Goal: Task Accomplishment & Management: Complete application form

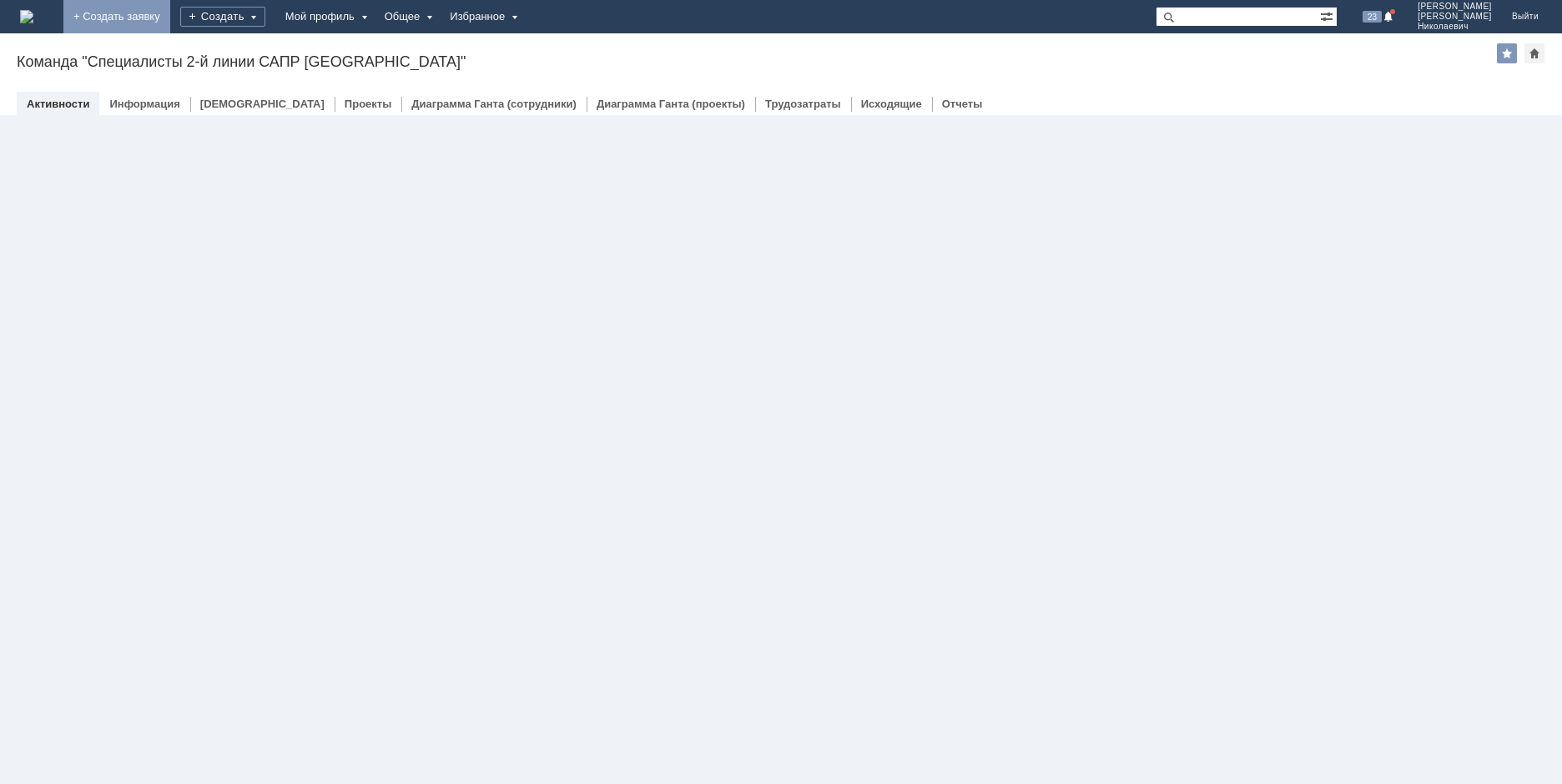
click at [171, 17] on link "+ Создать заявку" at bounding box center [117, 17] width 107 height 33
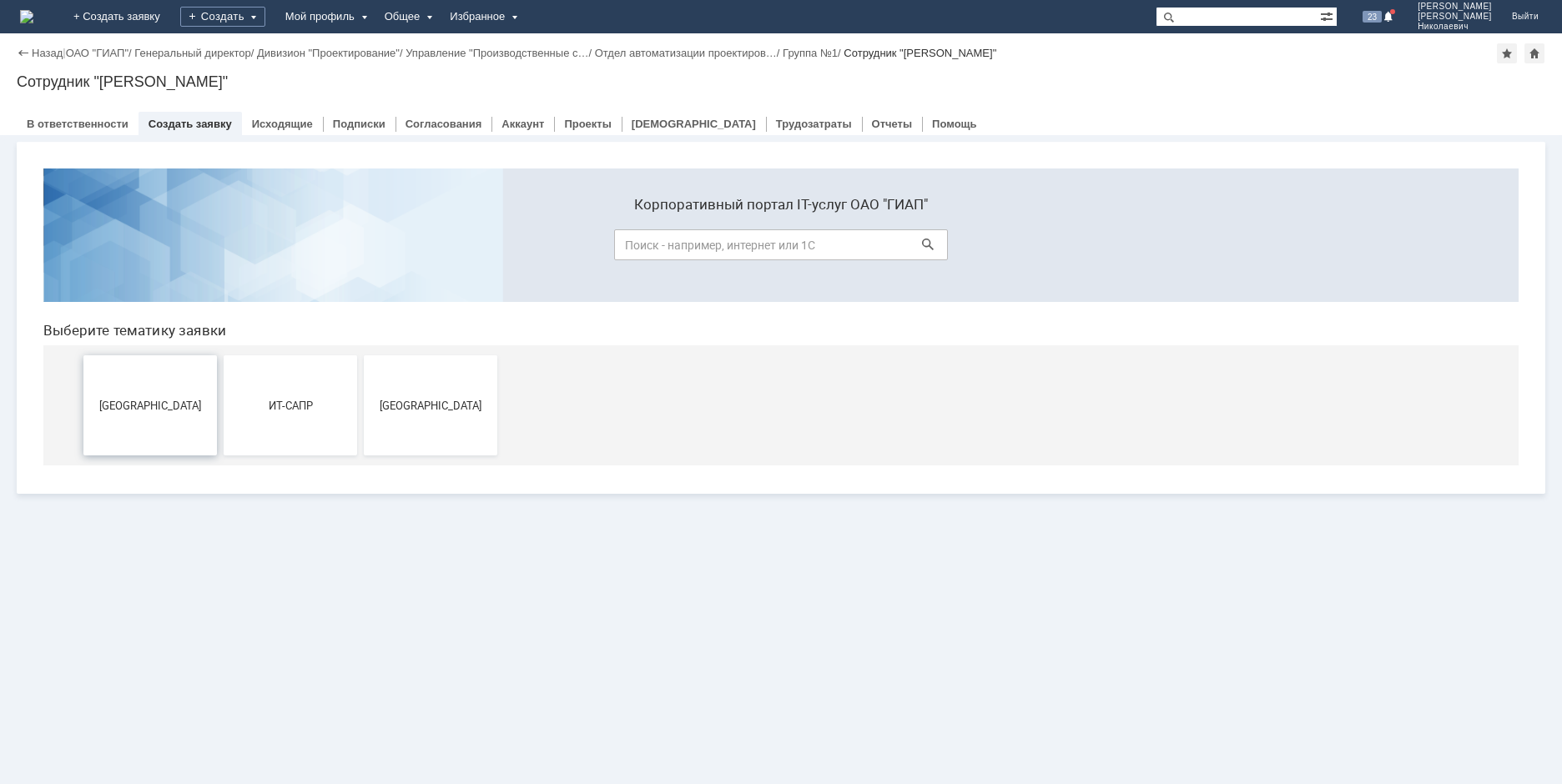
click at [181, 404] on span "[GEOGRAPHIC_DATA]" at bounding box center [151, 405] width 124 height 13
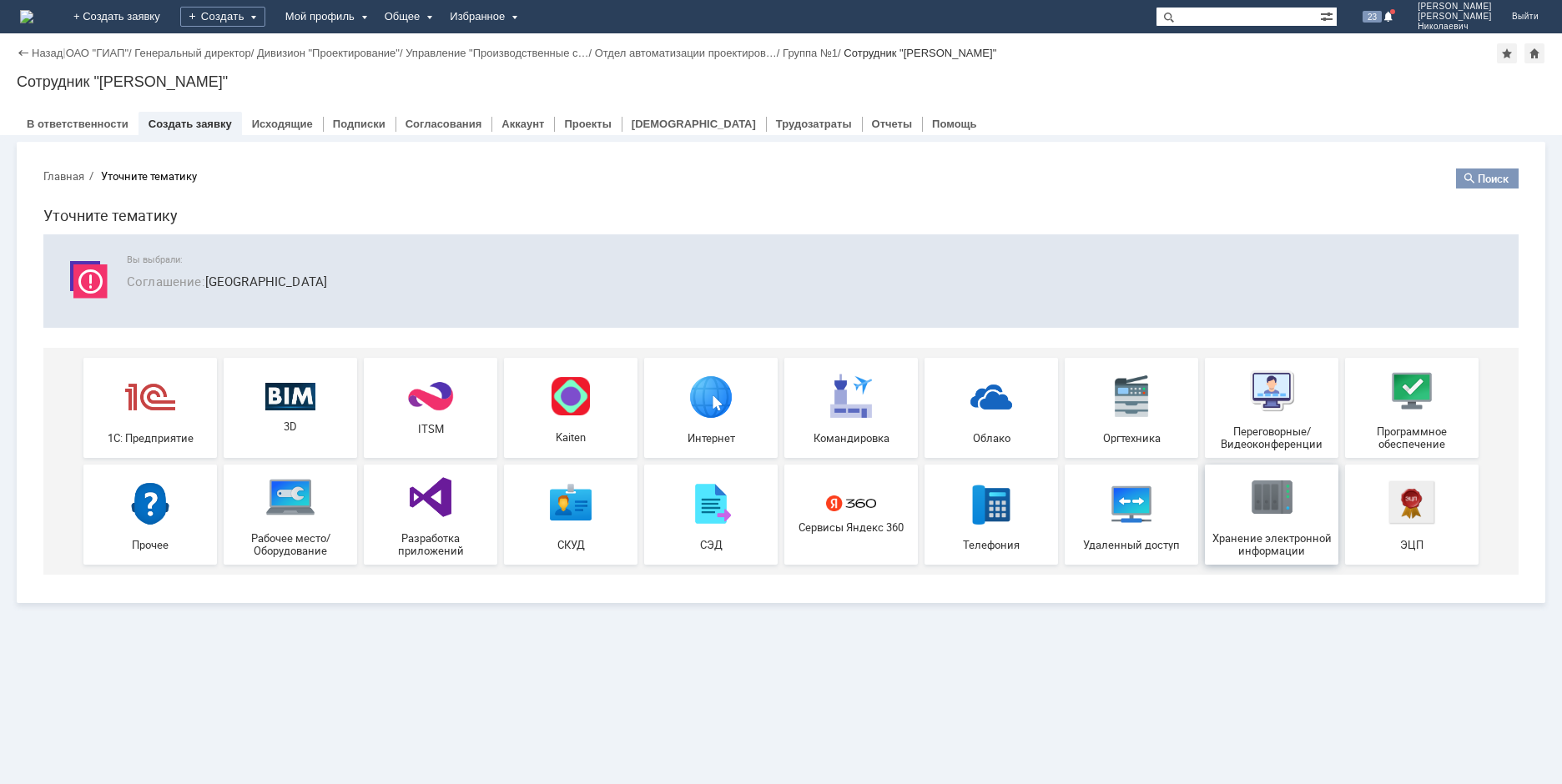
click at [1242, 512] on div "Хранение электронной информации" at bounding box center [1272, 515] width 124 height 85
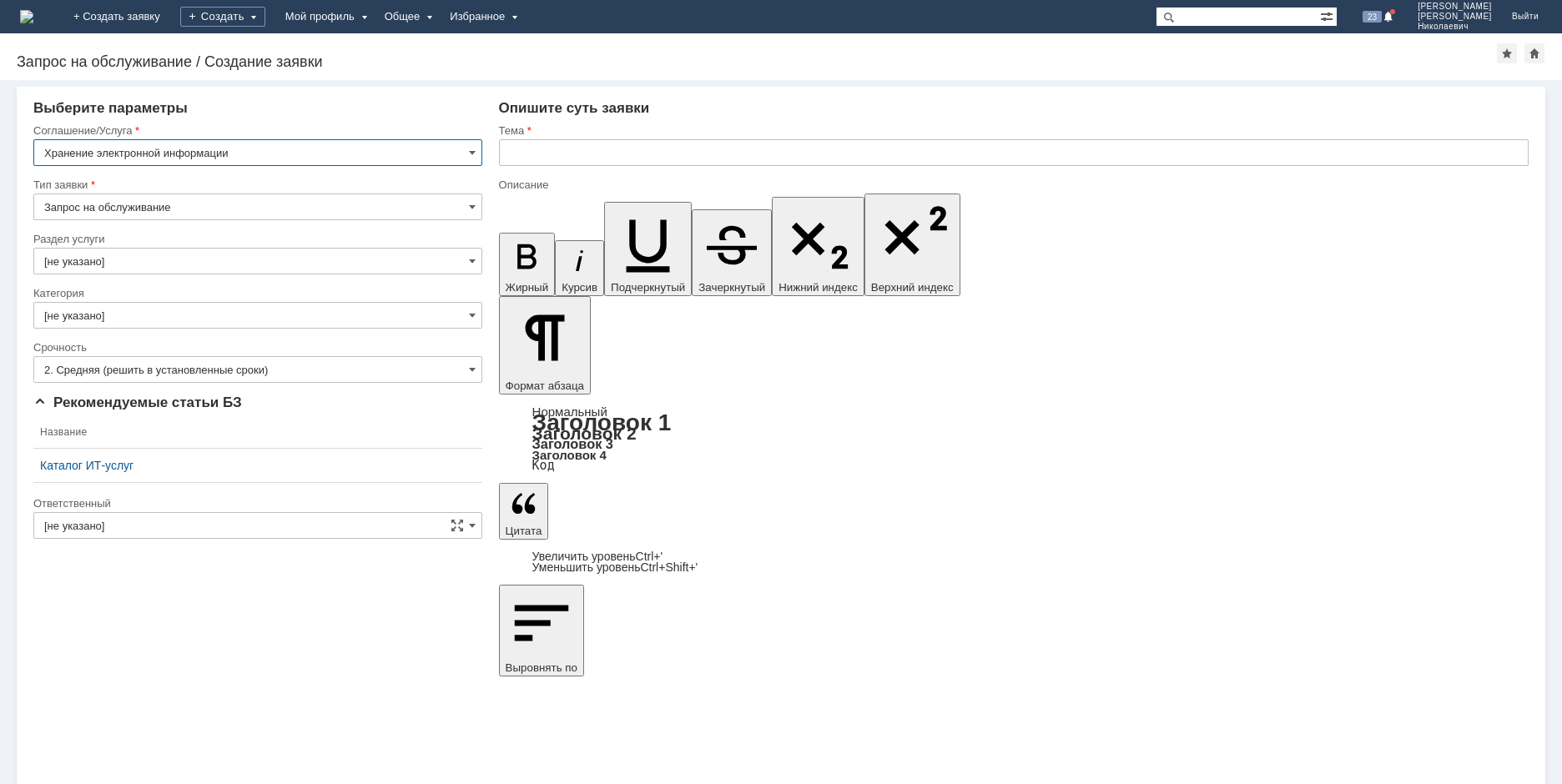
click at [140, 260] on input "[не указано]" at bounding box center [258, 261] width 449 height 27
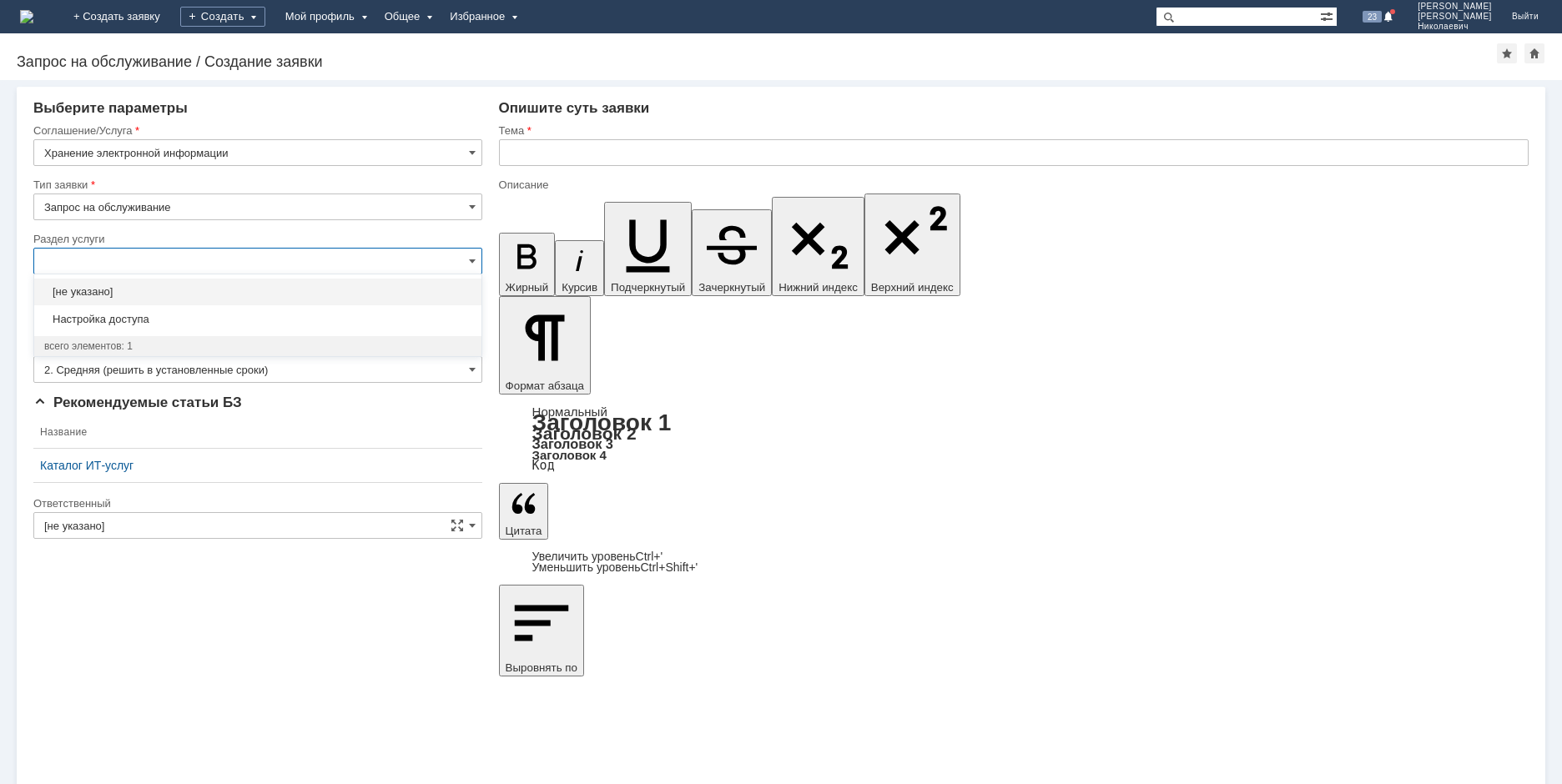
click at [142, 262] on input "text" at bounding box center [258, 261] width 449 height 27
click at [171, 12] on link "+ Создать заявку" at bounding box center [117, 17] width 107 height 33
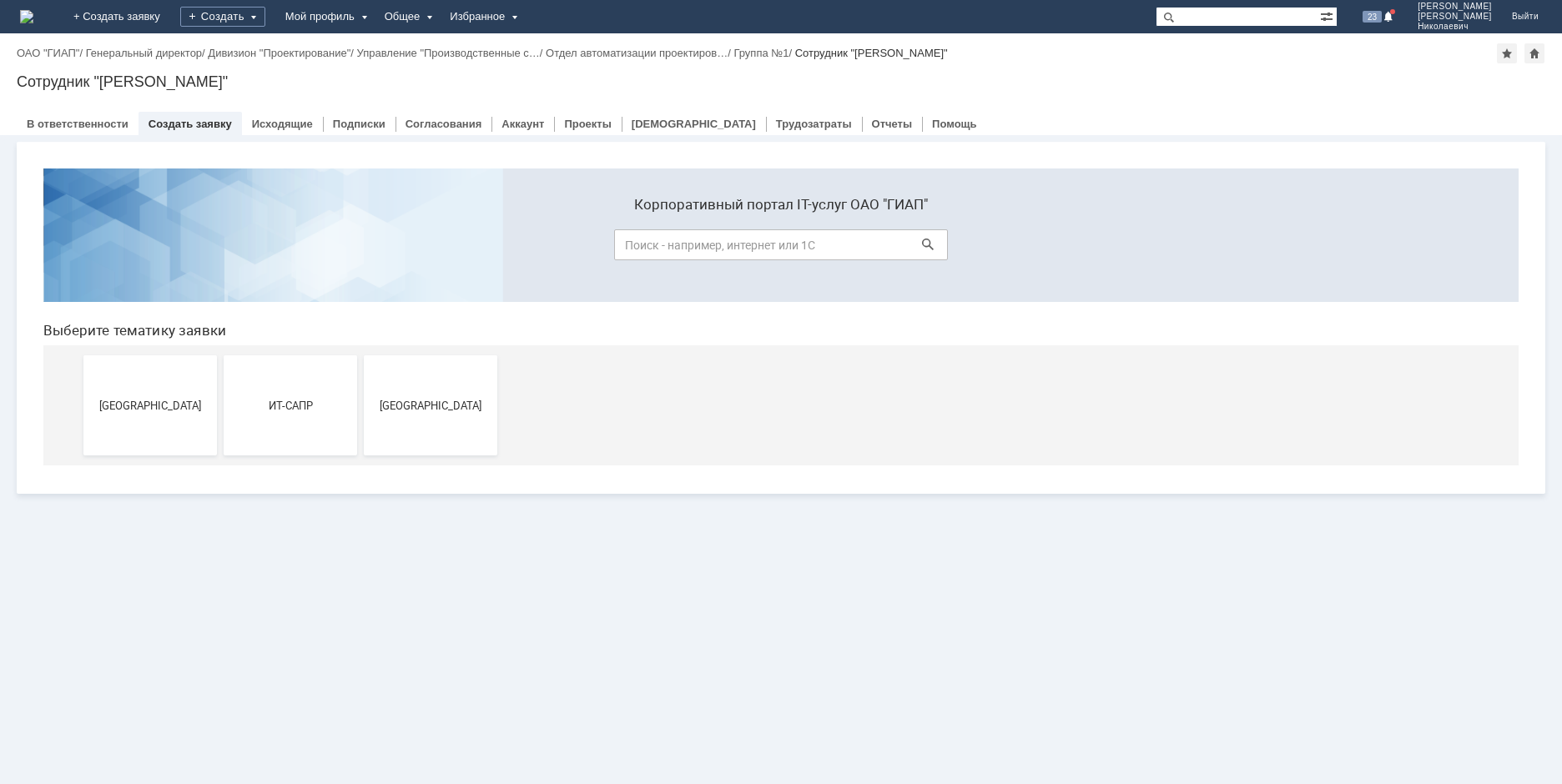
click at [574, 620] on div "Витрина услуг" at bounding box center [781, 460] width 1562 height 649
click at [259, 396] on button "ИТ-САПР" at bounding box center [290, 405] width 134 height 100
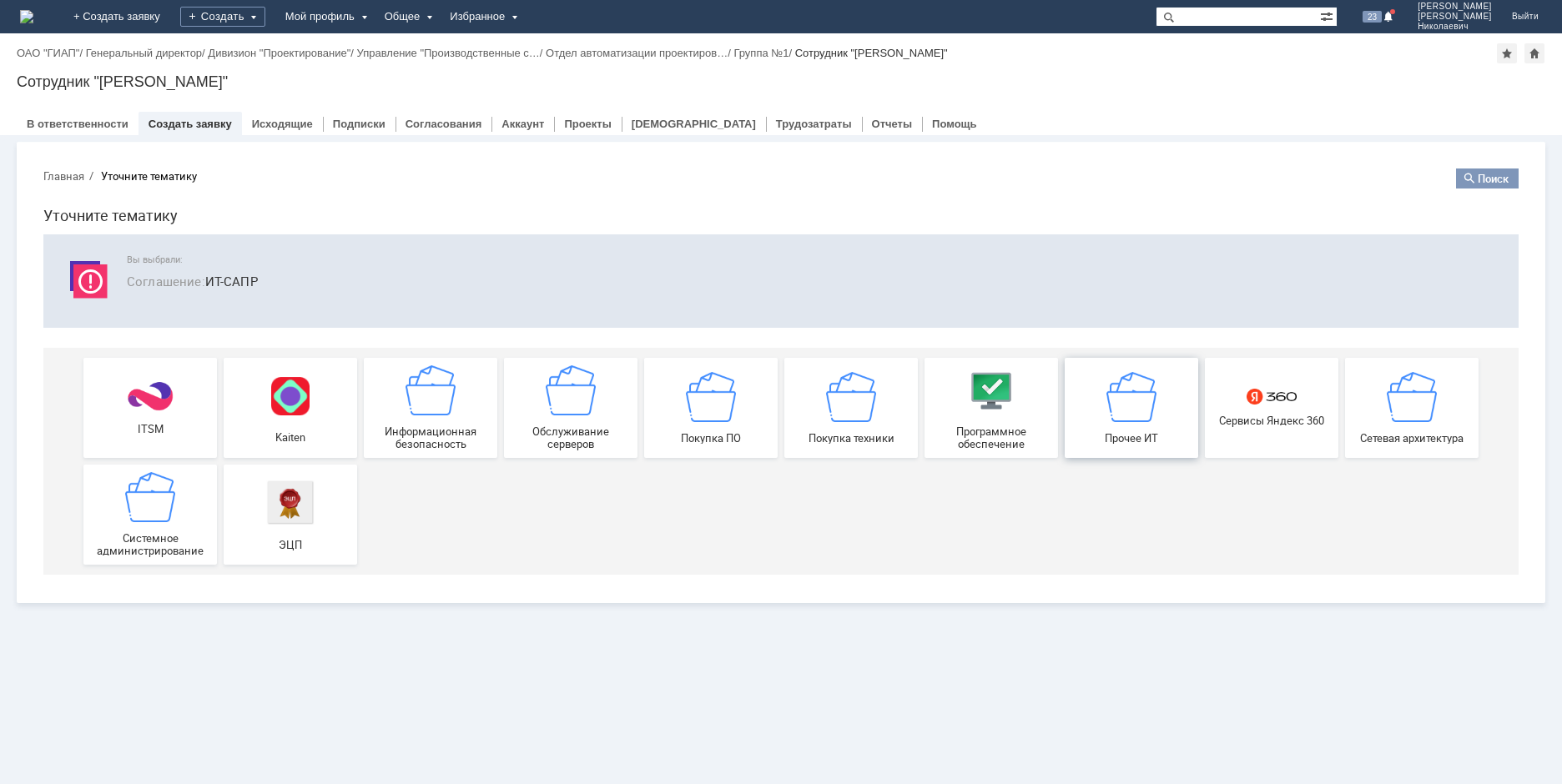
click at [1145, 428] on div "Прочее ИТ" at bounding box center [1131, 407] width 124 height 73
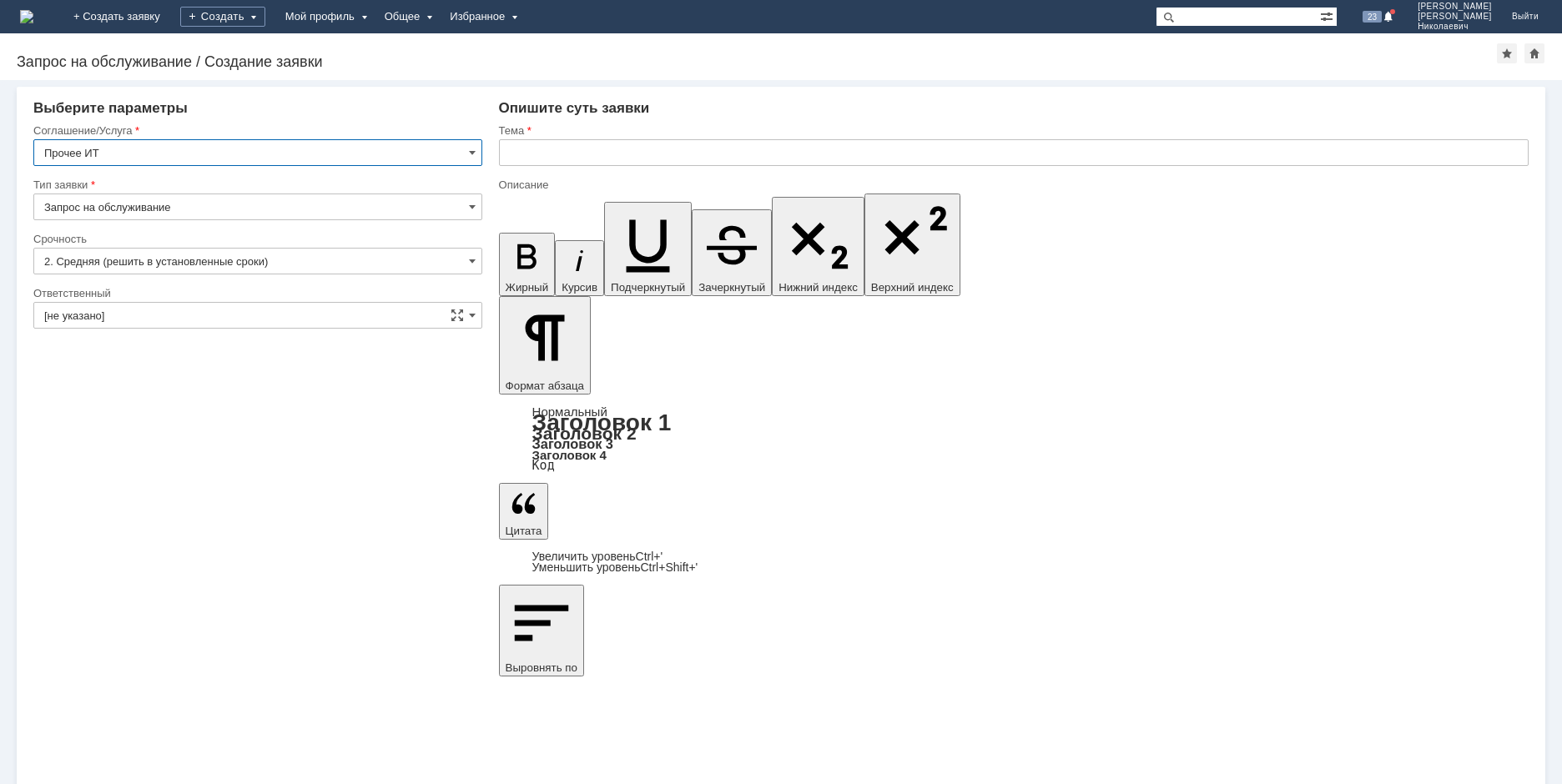
click at [588, 152] on input "text" at bounding box center [1013, 153] width 1029 height 27
click at [1040, 614] on div "Внимание! Выберите контрагента Контрагент не найден Контрагент не найден Контра…" at bounding box center [781, 432] width 1562 height 704
click at [1029, 563] on div "Внимание! Выберите контрагента Контрагент не найден Контрагент не найден Контра…" at bounding box center [781, 432] width 1562 height 704
click at [618, 614] on div "Внимание! Выберите контрагента Контрагент не найден Контрагент не найден Контра…" at bounding box center [781, 432] width 1562 height 704
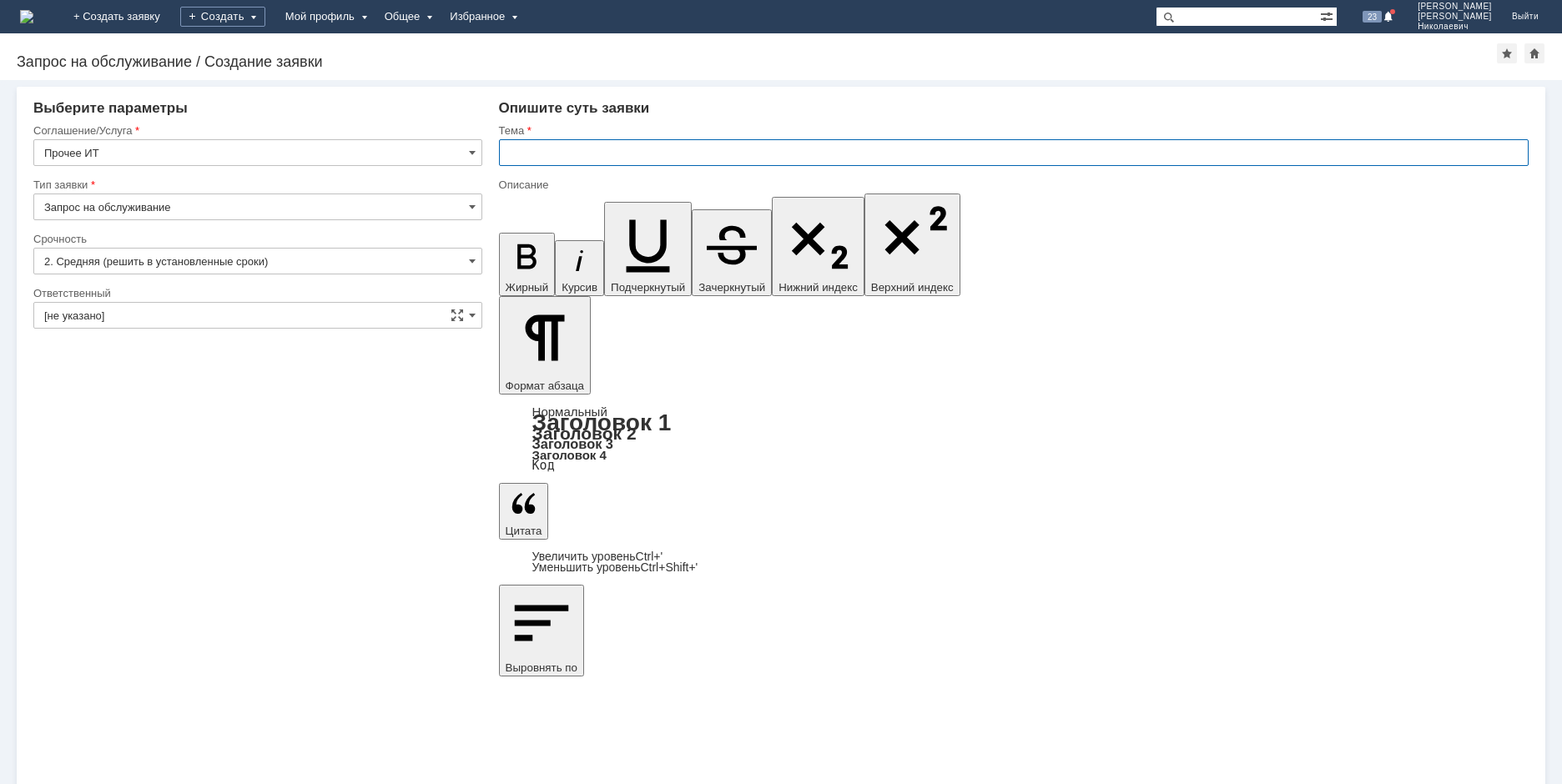
click at [590, 141] on input "text" at bounding box center [1013, 153] width 1029 height 27
type input "Прошу изменить учетную запись"
drag, startPoint x: 1021, startPoint y: 5849, endPoint x: 1034, endPoint y: 5851, distance: 13.2
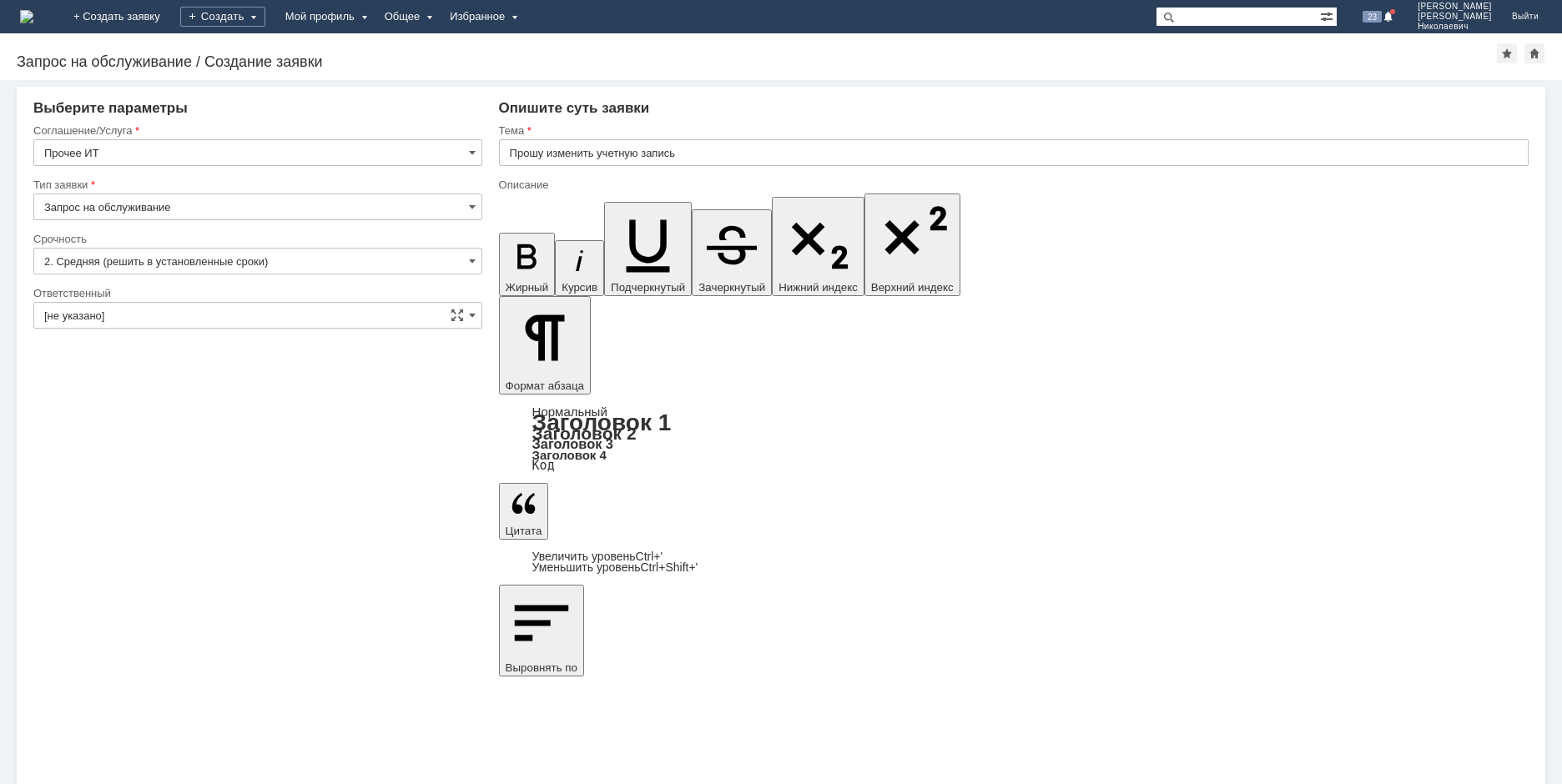
drag, startPoint x: 1178, startPoint y: 7045, endPoint x: 1182, endPoint y: 7077, distance: 32.2
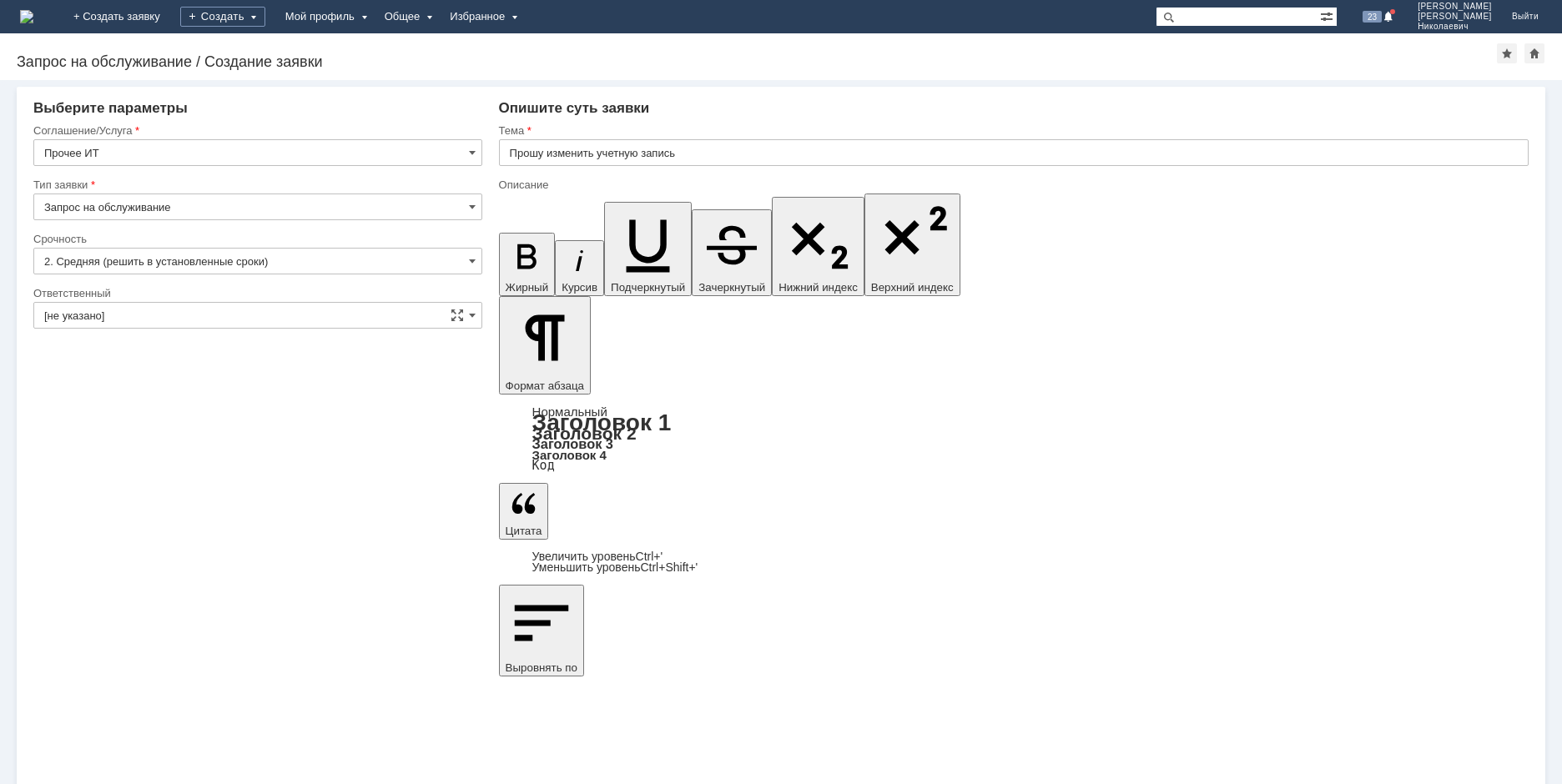
drag, startPoint x: 1508, startPoint y: 6984, endPoint x: 355, endPoint y: 6985, distance: 1153.0
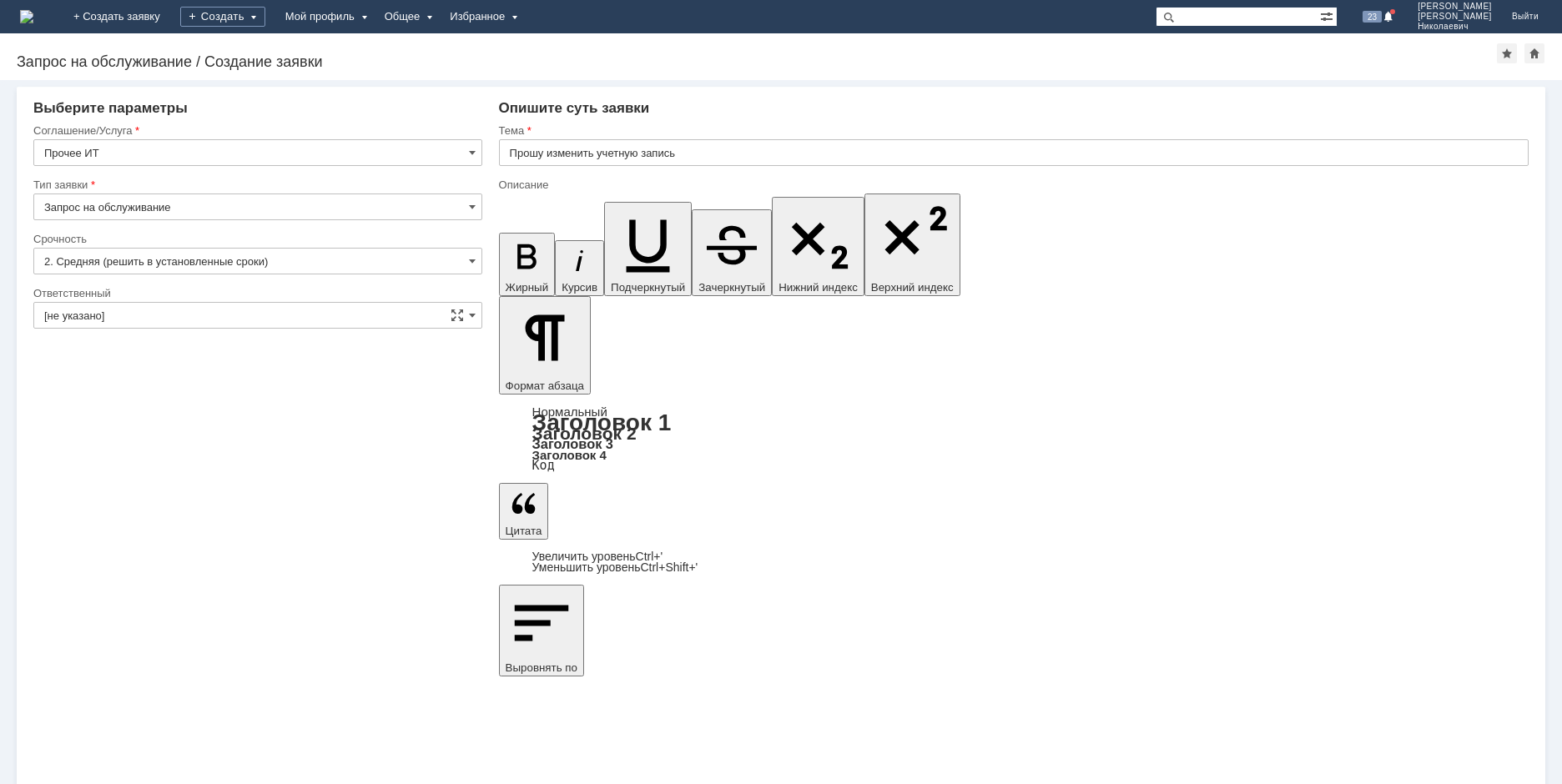
click at [122, 312] on input "[не указано]" at bounding box center [258, 315] width 449 height 27
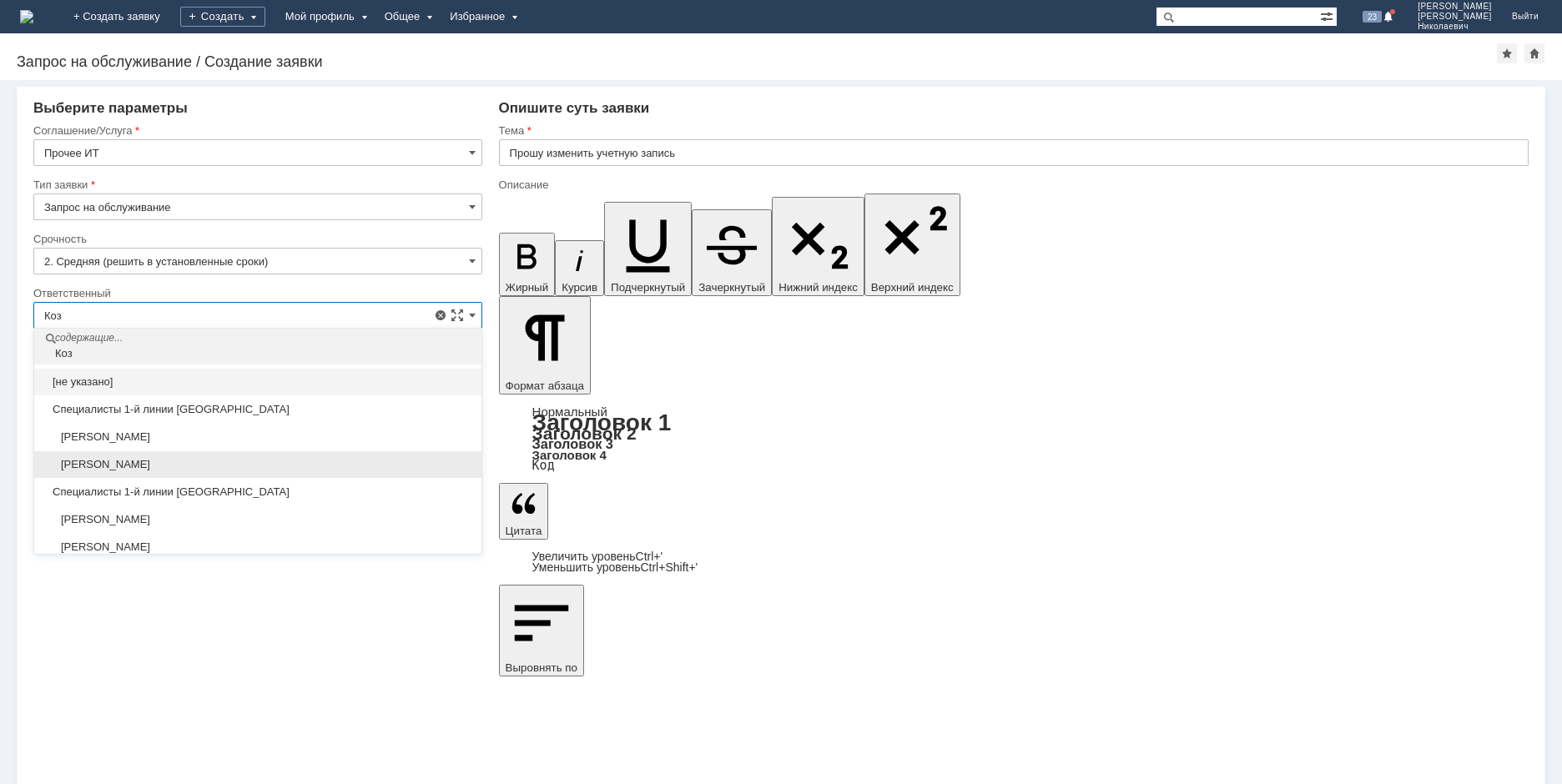
click at [191, 463] on span "[PERSON_NAME]" at bounding box center [258, 465] width 427 height 13
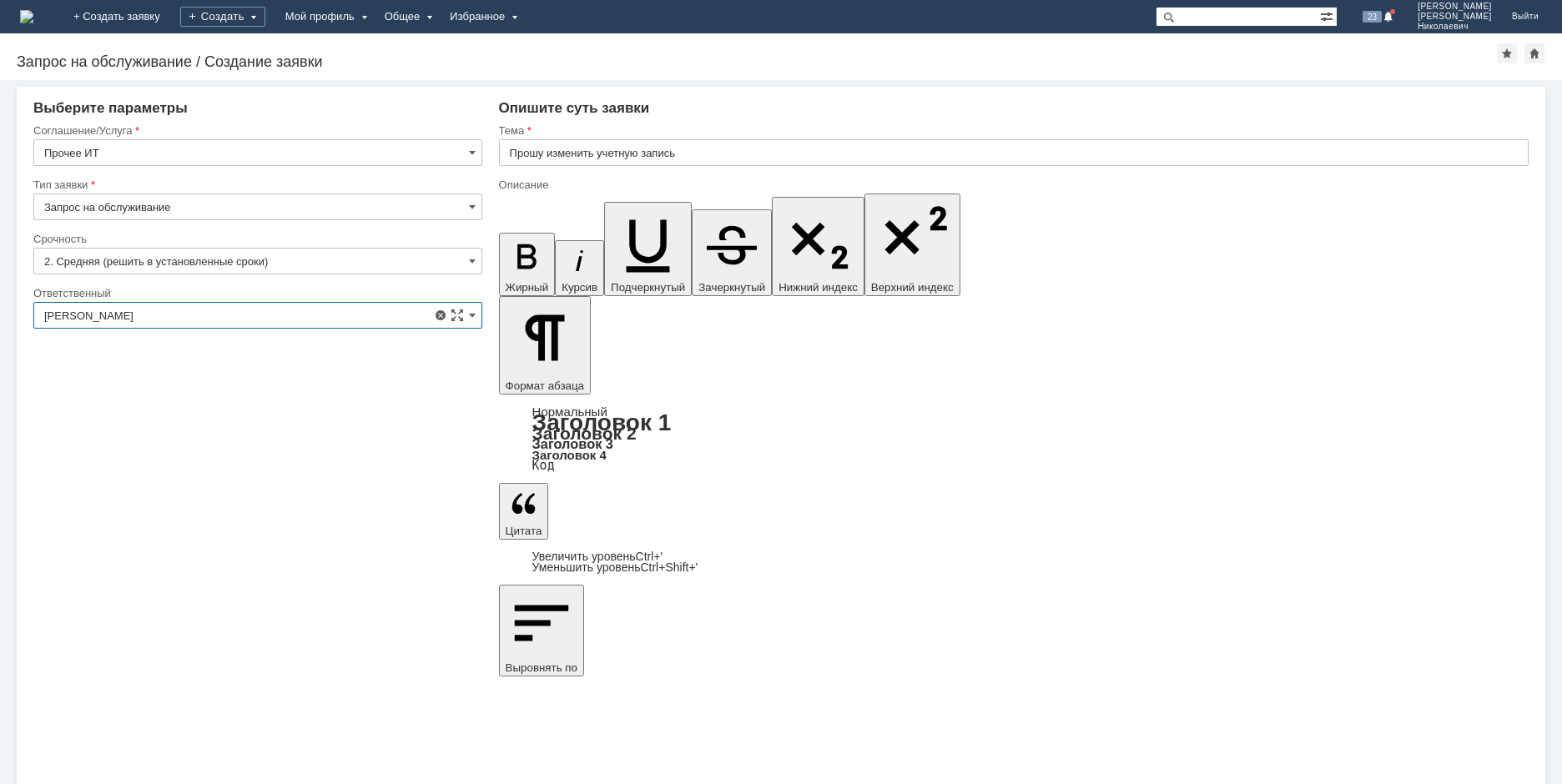
type input "[PERSON_NAME]"
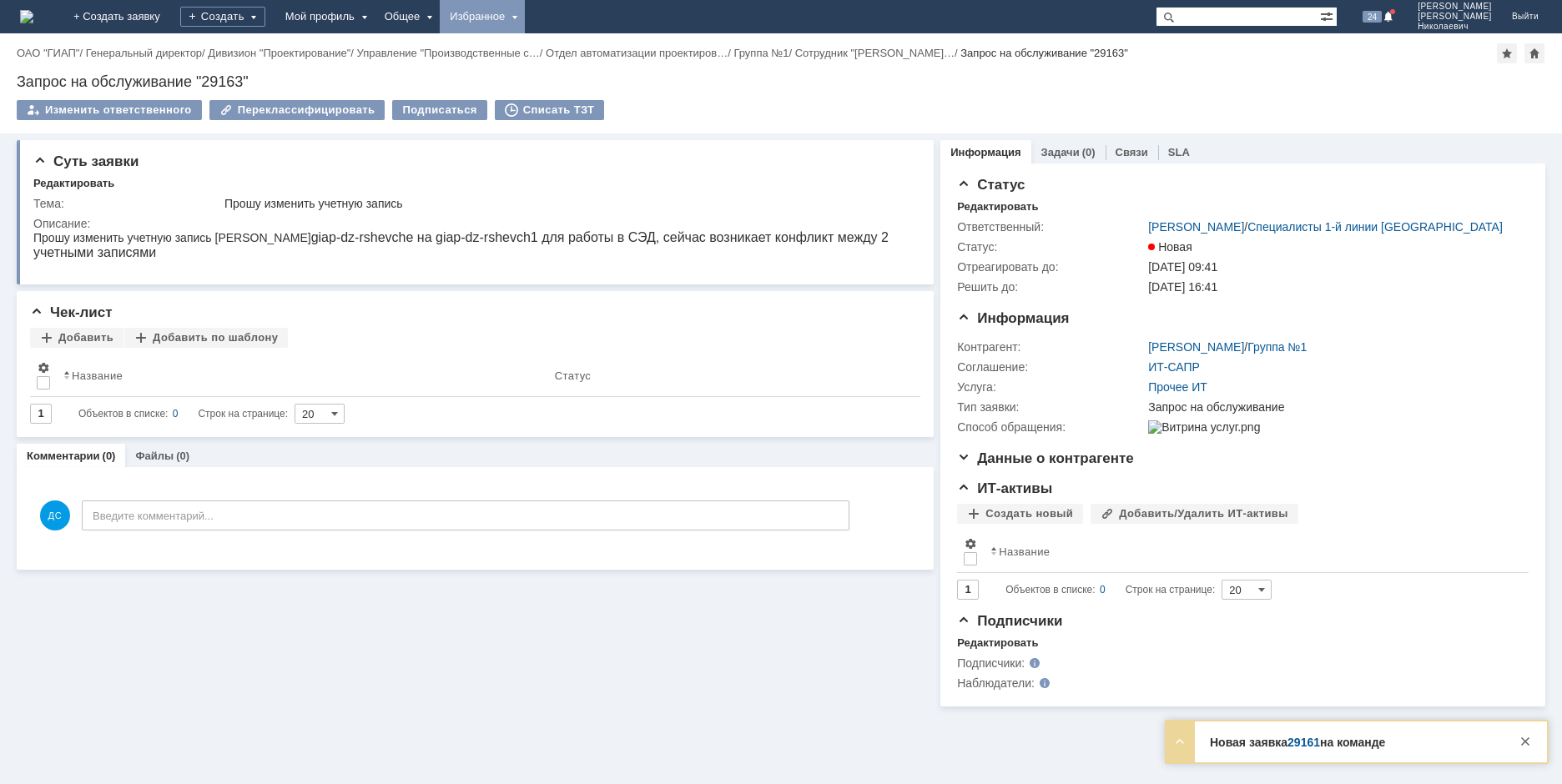
click at [525, 13] on div "Избранное" at bounding box center [482, 17] width 85 height 33
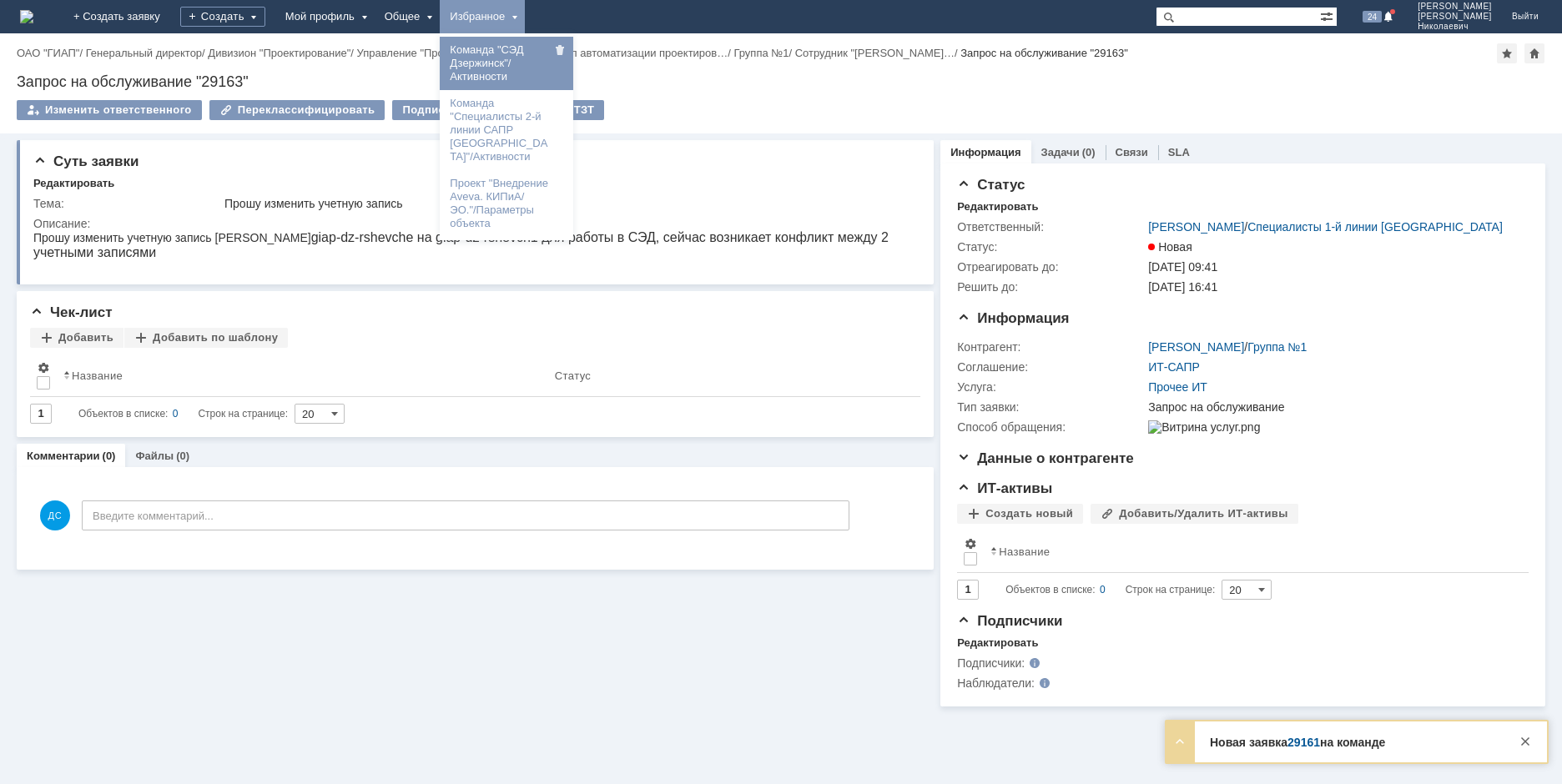
click at [566, 57] on link "Команда "СЭД Дзержинск"/Активности" at bounding box center [507, 64] width 127 height 47
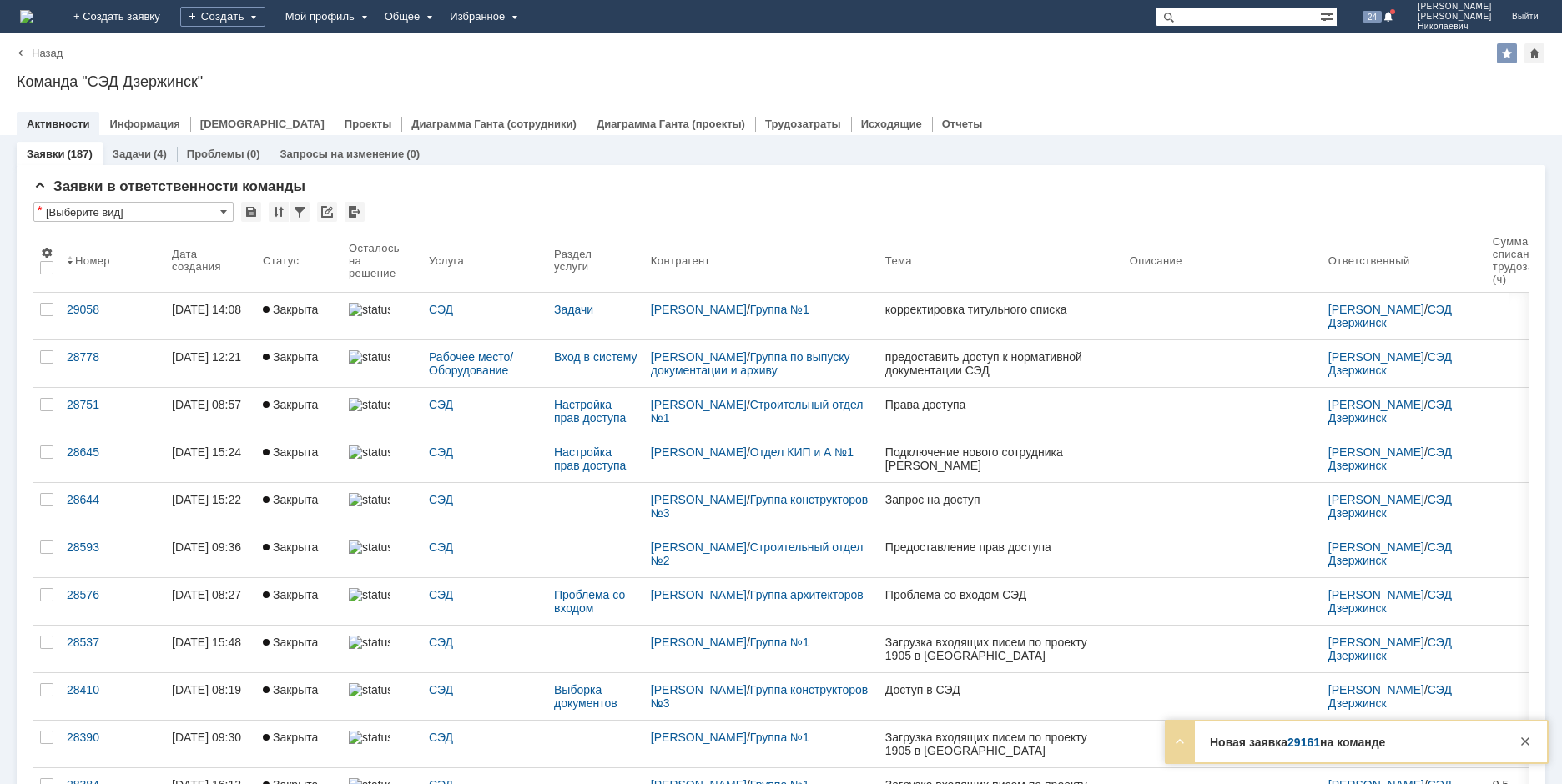
click at [525, 25] on div "Избранное" at bounding box center [482, 17] width 85 height 33
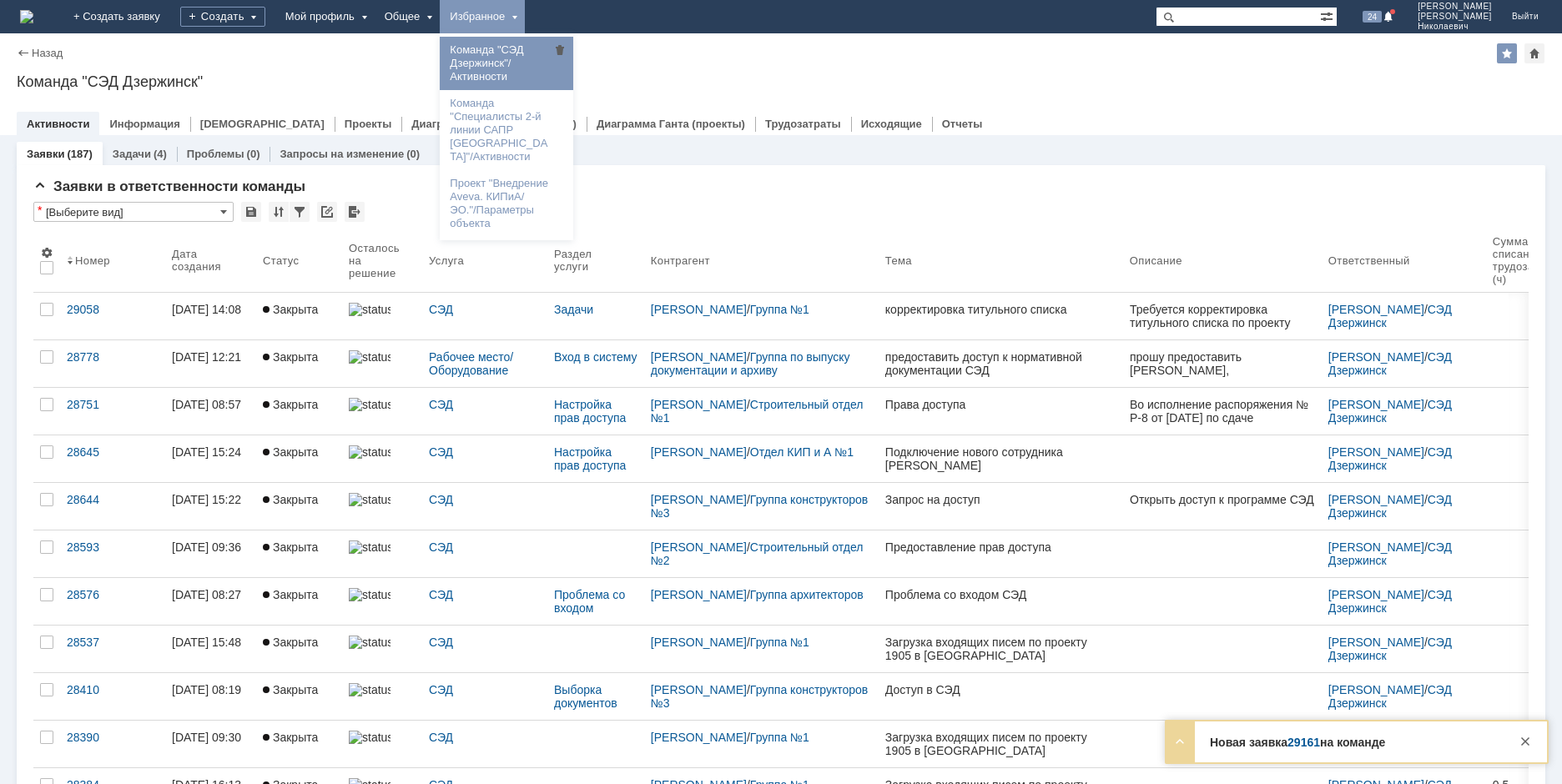
click at [570, 86] on link "Команда "СЭД Дзержинск"/Активности" at bounding box center [507, 64] width 127 height 47
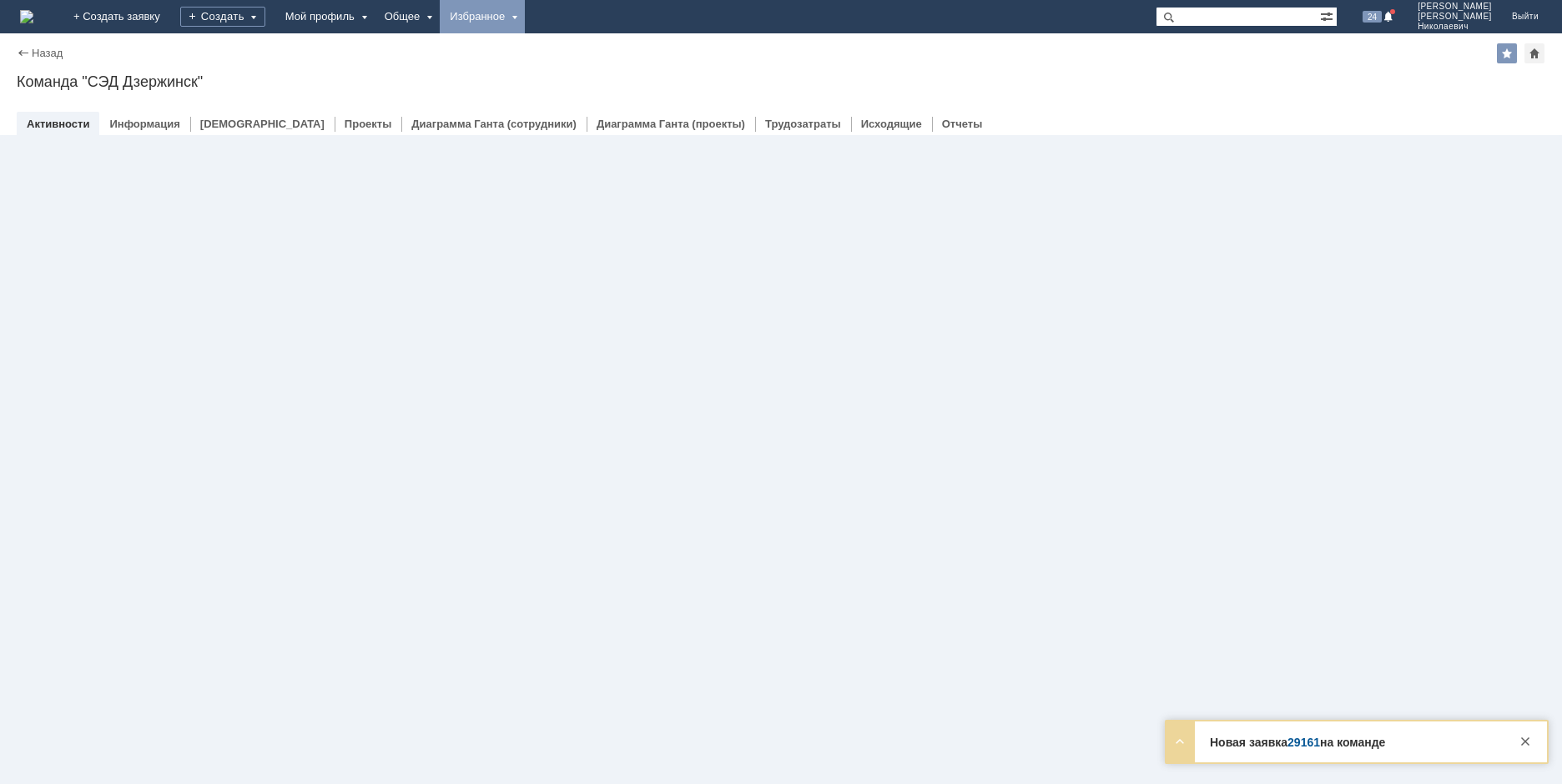
click at [525, 17] on div "Избранное" at bounding box center [482, 17] width 85 height 33
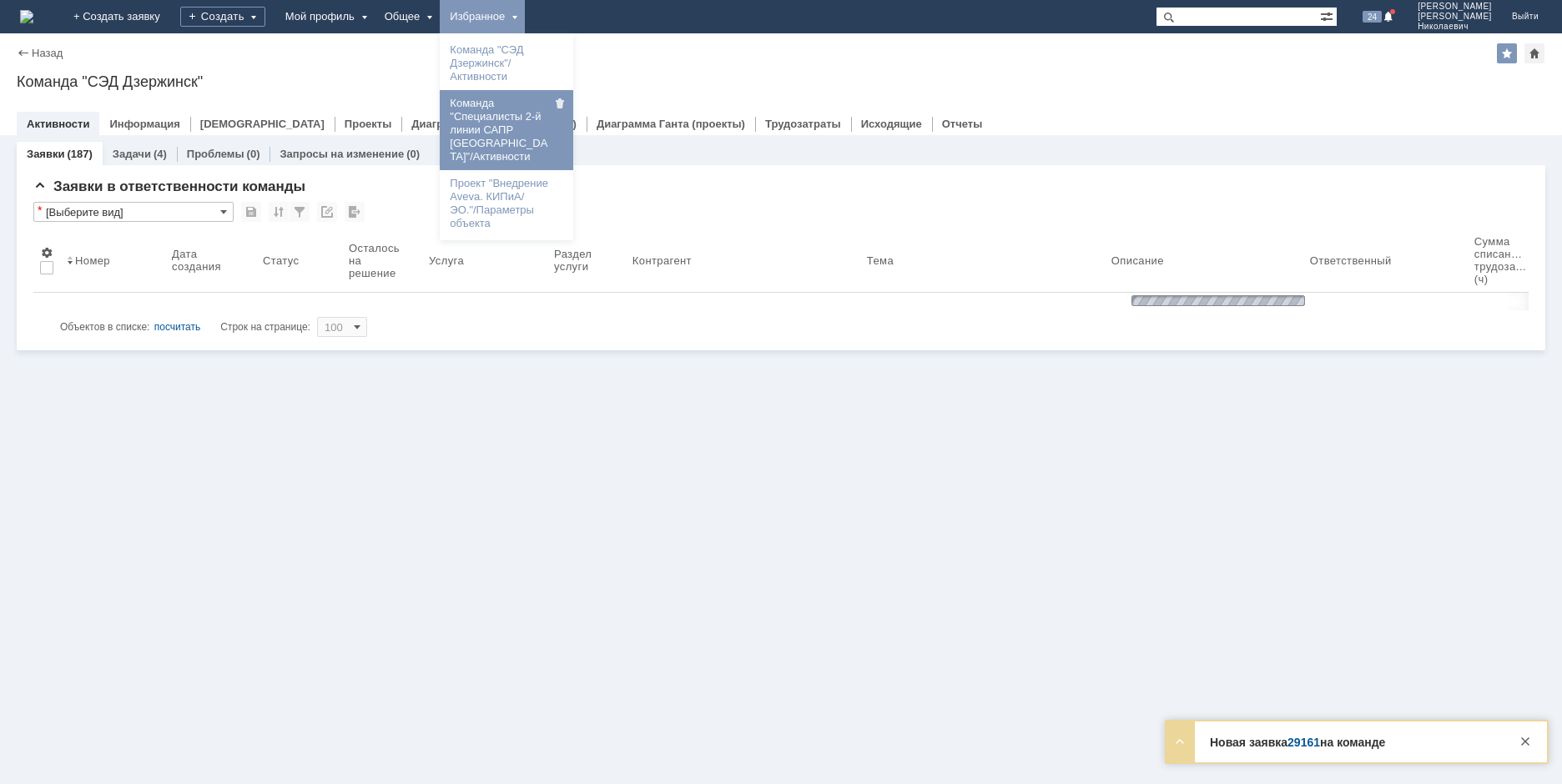
click at [564, 119] on link "Команда "Специалисты 2-й линии САПР Дзержинск"/Активности" at bounding box center [507, 130] width 127 height 74
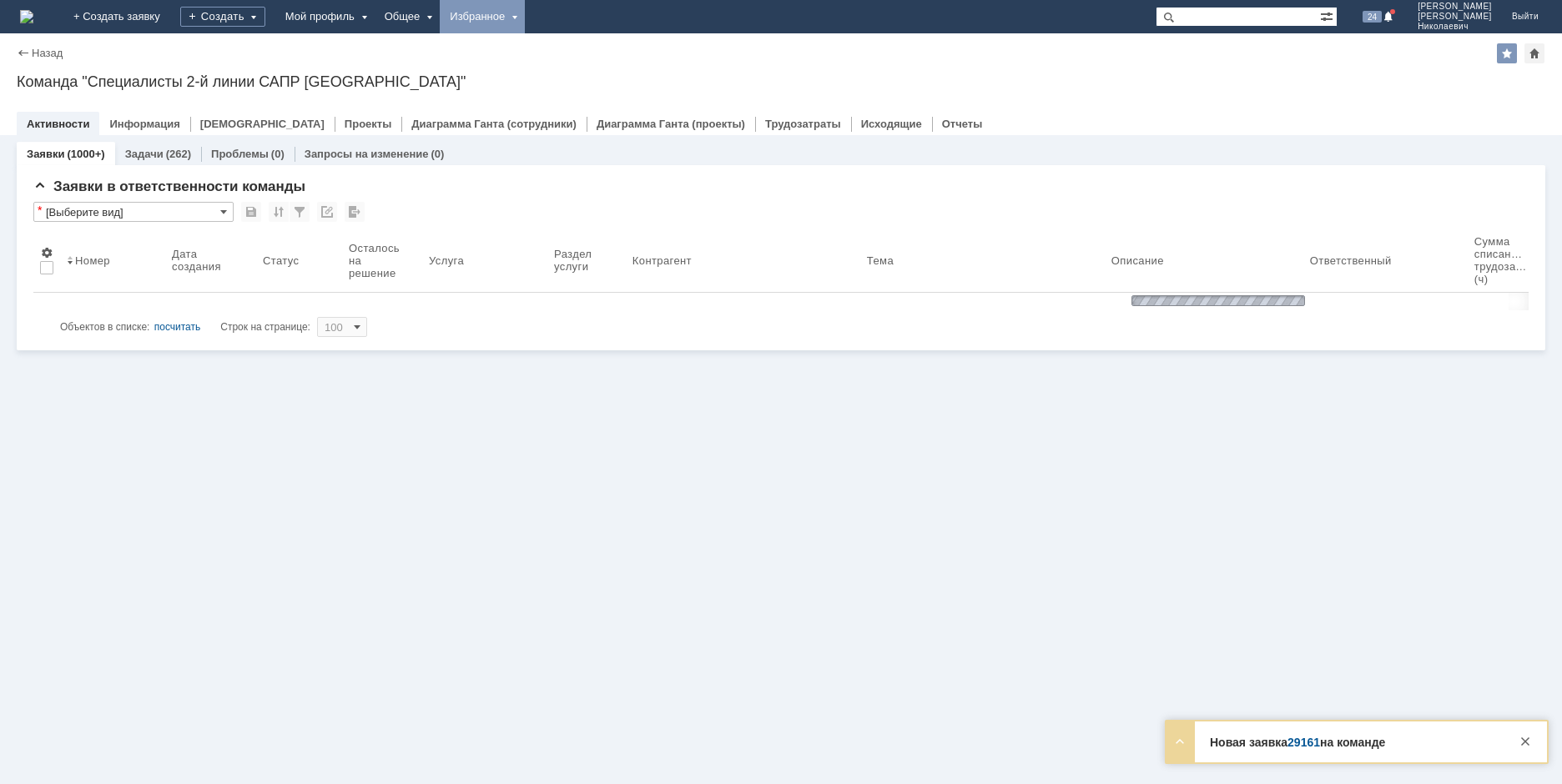
click at [525, 24] on div "Избранное" at bounding box center [482, 17] width 85 height 33
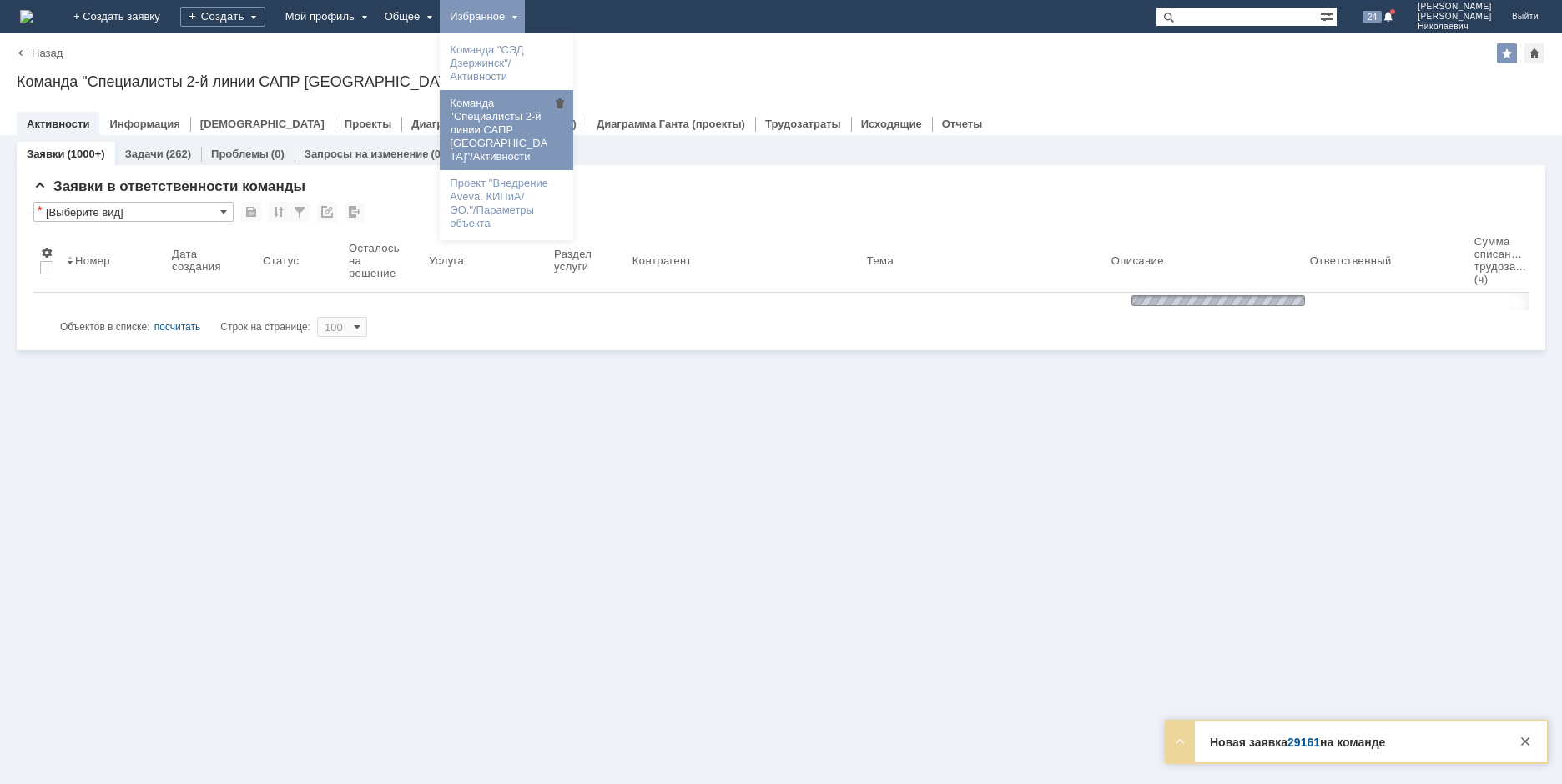
click at [570, 126] on link "Команда "Специалисты 2-й линии САПР Дзержинск"/Активности" at bounding box center [507, 130] width 127 height 74
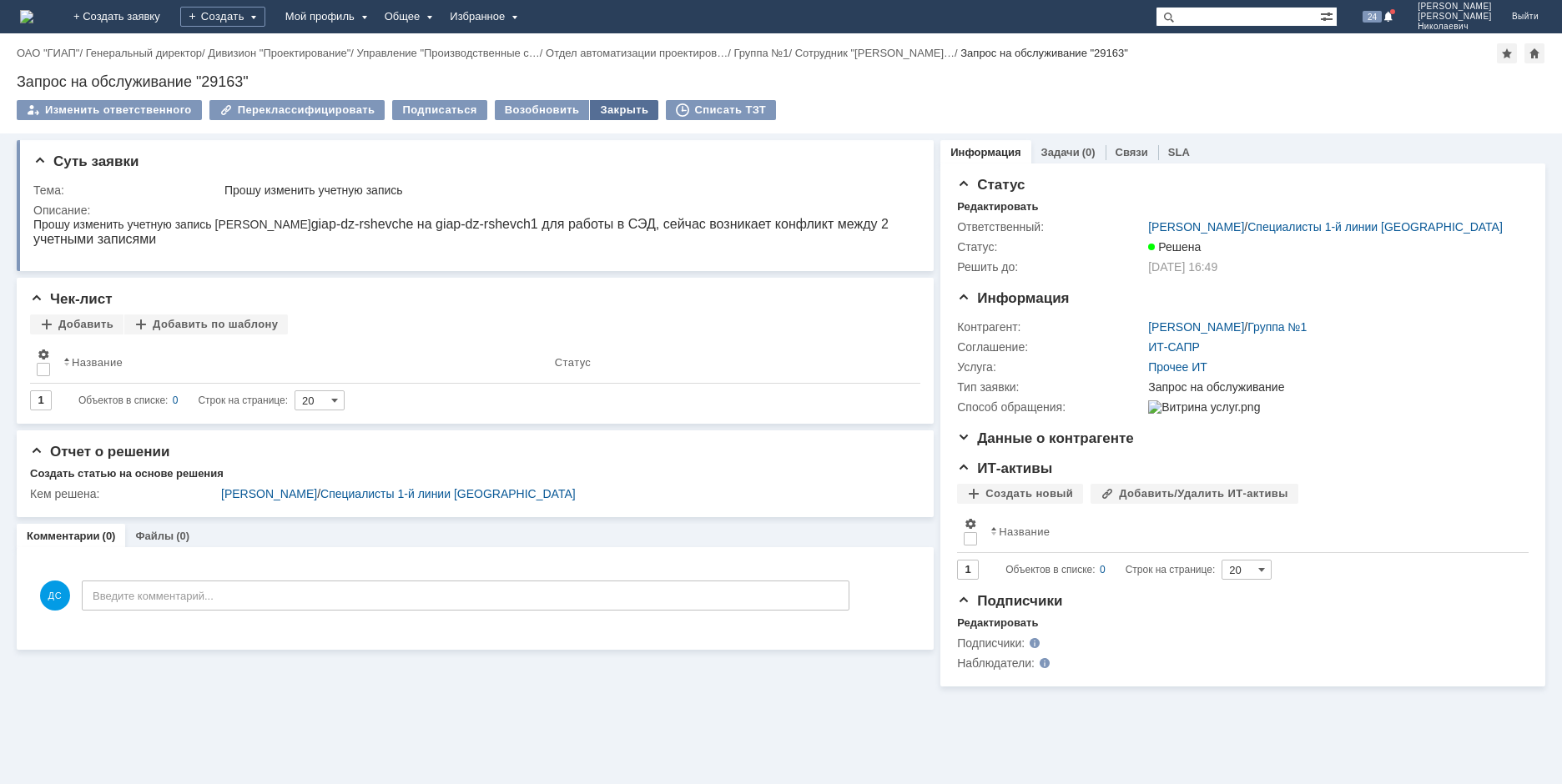
click at [620, 105] on div "Закрыть" at bounding box center [624, 110] width 69 height 20
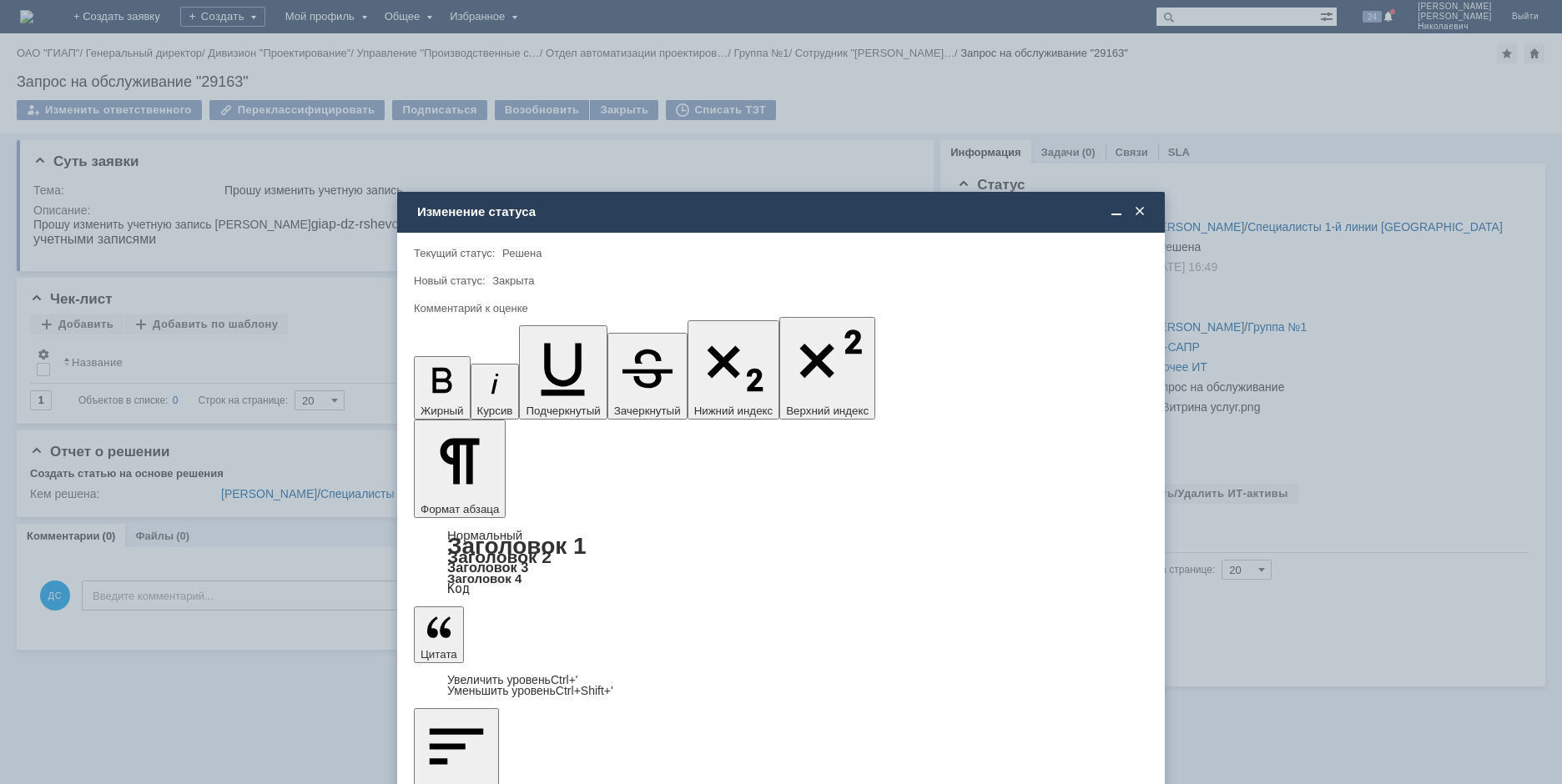
click at [522, 665] on div "5 - Отлично" at bounding box center [781, 675] width 733 height 27
type input "5 - Отлично"
